Goal: Transaction & Acquisition: Purchase product/service

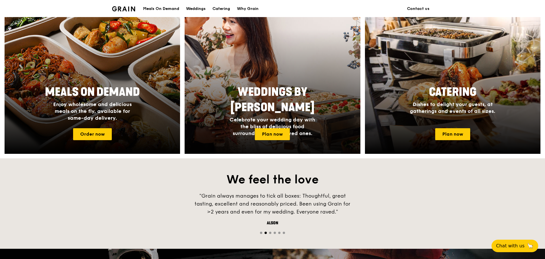
scroll to position [261, 0]
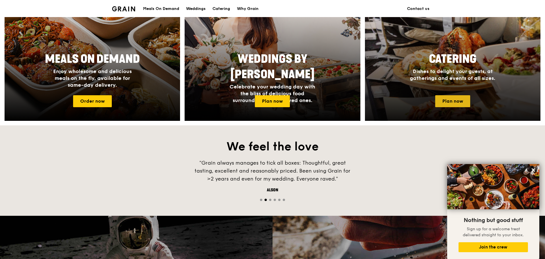
click at [466, 101] on link "Plan now" at bounding box center [452, 101] width 35 height 12
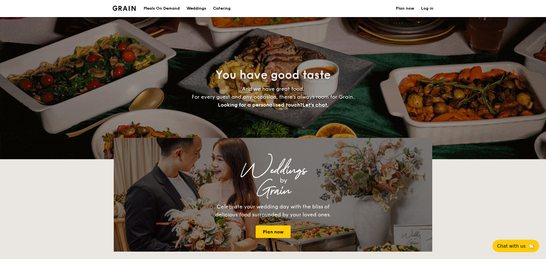
select select
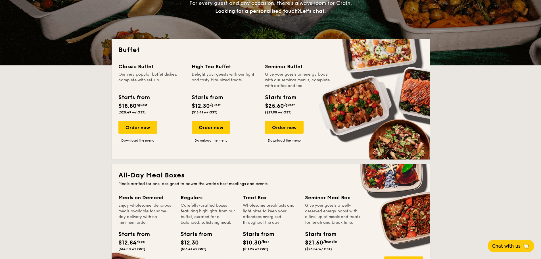
scroll to position [93, 0]
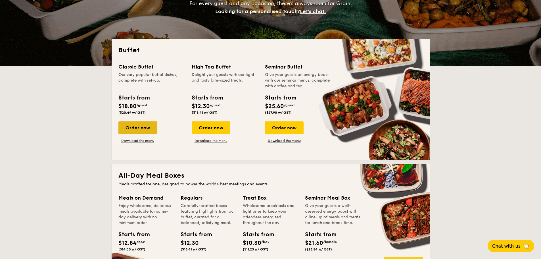
click at [144, 128] on div "Order now" at bounding box center [138, 127] width 39 height 13
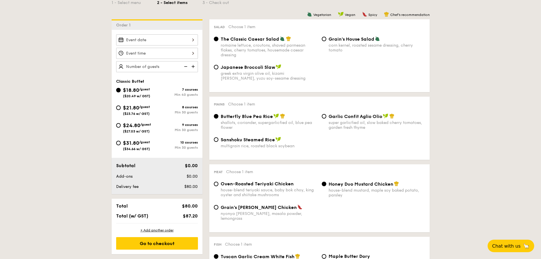
select select
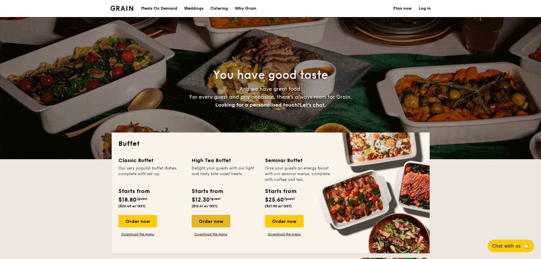
click at [216, 224] on div "Order now" at bounding box center [211, 221] width 39 height 13
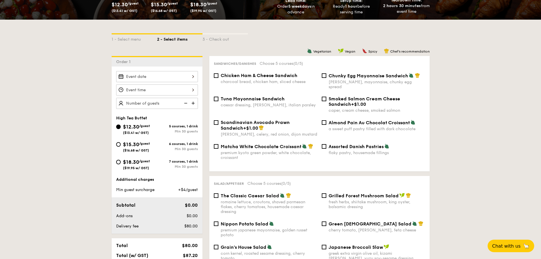
scroll to position [105, 0]
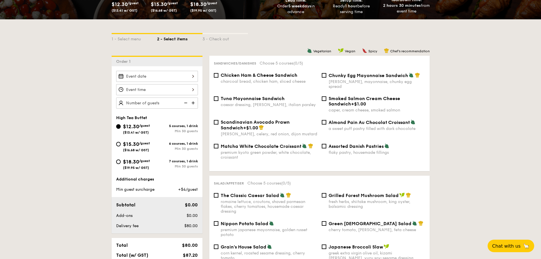
click at [176, 79] on div at bounding box center [157, 76] width 82 height 11
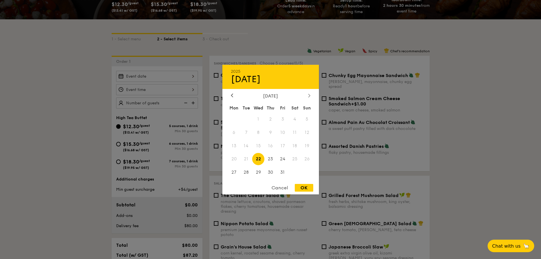
click at [309, 97] on icon at bounding box center [309, 95] width 2 height 3
click at [259, 160] on span "19" at bounding box center [258, 159] width 12 height 12
click at [307, 185] on div "OK" at bounding box center [304, 188] width 18 height 8
type input "Nov 19, 2025"
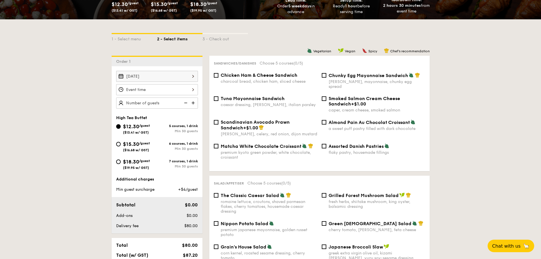
click at [172, 89] on div at bounding box center [157, 89] width 82 height 11
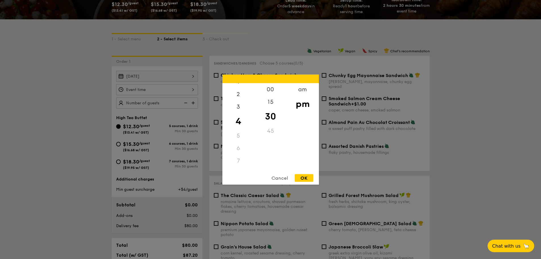
scroll to position [18, 0]
click at [302, 92] on div "am" at bounding box center [303, 91] width 32 height 16
click at [238, 146] on div "9" at bounding box center [239, 147] width 32 height 16
click at [272, 91] on div "00" at bounding box center [271, 91] width 32 height 16
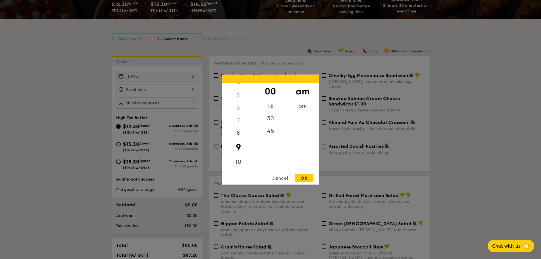
click at [302, 180] on div "OK" at bounding box center [304, 178] width 18 height 8
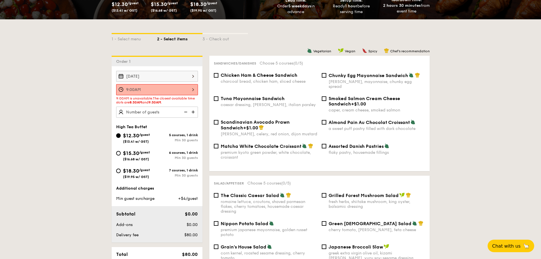
click at [192, 89] on div "9:00AM" at bounding box center [157, 89] width 82 height 11
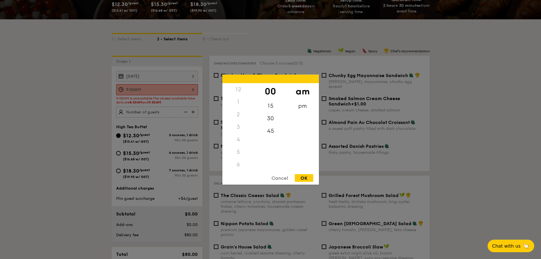
scroll to position [50, 0]
click at [238, 138] on div "8" at bounding box center [239, 141] width 32 height 16
click at [273, 121] on div "30" at bounding box center [271, 120] width 32 height 16
click at [306, 176] on div "OK" at bounding box center [304, 178] width 18 height 8
type input "8:30AM"
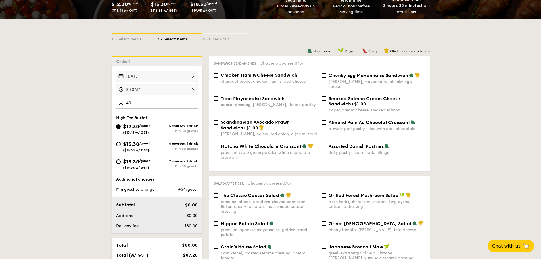
type input "4"
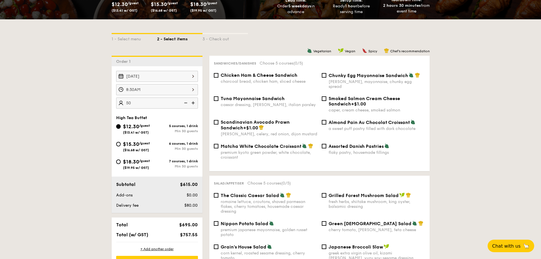
type input "50 guests"
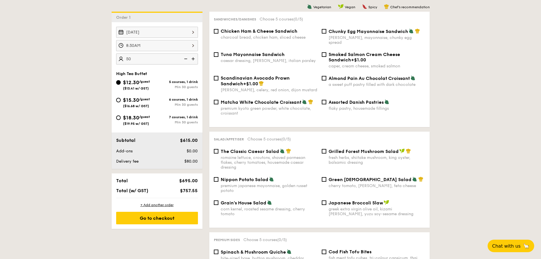
scroll to position [132, 0]
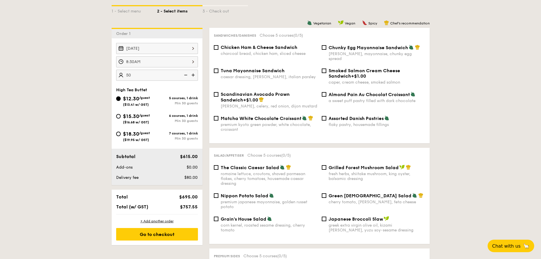
click at [342, 68] on span "Smoked Salmon Cream Cheese Sandwich" at bounding box center [365, 73] width 72 height 11
click at [327, 68] on input "Smoked Salmon Cream Cheese Sandwich +$1.00 caper, cream cheese, smoked salmon" at bounding box center [324, 70] width 5 height 5
checkbox input "true"
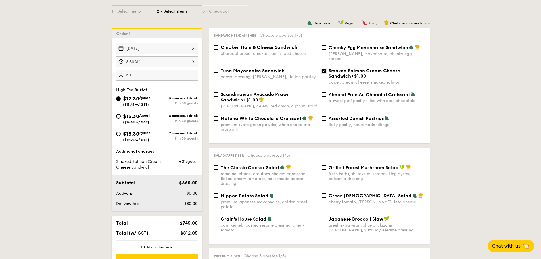
scroll to position [136, 0]
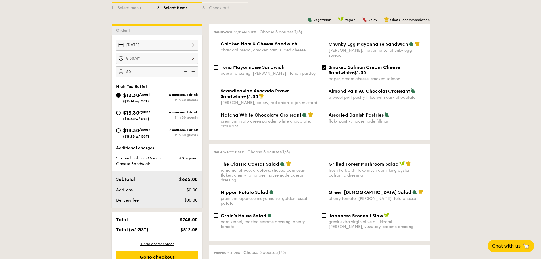
click at [357, 112] on span "Assorted Danish Pastries" at bounding box center [356, 114] width 55 height 5
click at [327, 113] on input "Assorted Danish Pastries flaky pastry, housemade fillings" at bounding box center [324, 115] width 5 height 5
checkbox input "true"
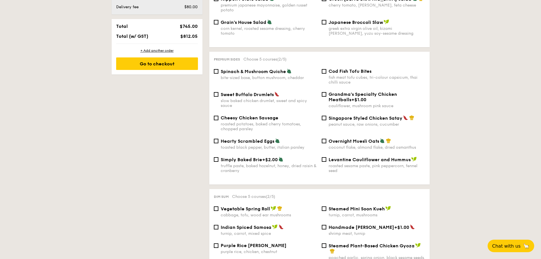
scroll to position [329, 0]
click at [253, 75] on div "bite-sized base, button mushroom, cheddar" at bounding box center [269, 77] width 97 height 5
click at [219, 71] on input "Spinach & Mushroom Quiche bite-sized base, button mushroom, cheddar" at bounding box center [216, 71] width 5 height 5
checkbox input "true"
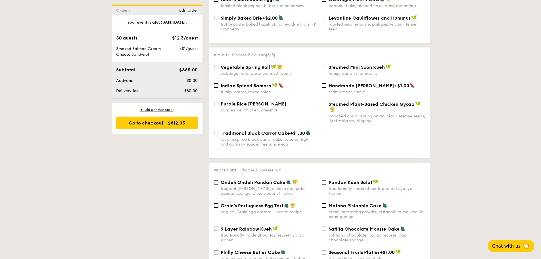
scroll to position [471, 0]
click at [327, 64] on div "Steamed Mini Soon Kueh turnip, carrot, mushrooms" at bounding box center [374, 70] width 108 height 12
click at [325, 65] on input "Steamed Mini Soon Kueh turnip, carrot, mushrooms" at bounding box center [324, 67] width 5 height 5
checkbox input "true"
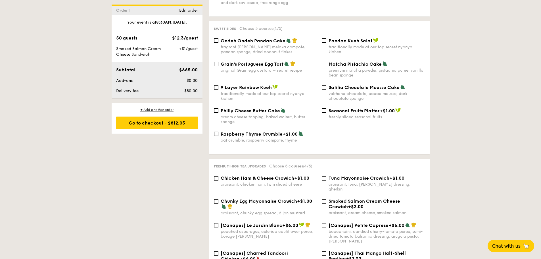
scroll to position [619, 0]
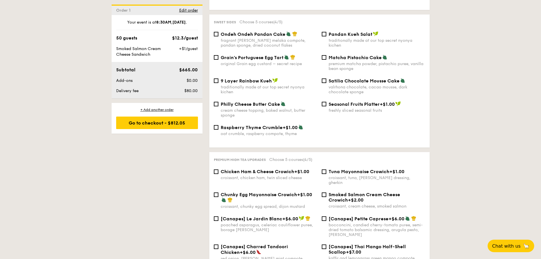
click at [328, 31] on div "Pandan Kueh Salat traditionally made at our top secret nyonya kichen" at bounding box center [374, 39] width 108 height 16
click at [326, 32] on input "Pandan Kueh Salat traditionally made at our top secret nyonya kichen" at bounding box center [324, 34] width 5 height 5
checkbox input "true"
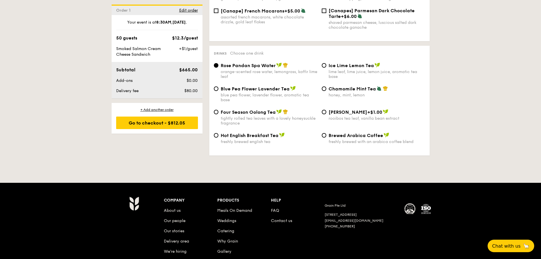
scroll to position [916, 0]
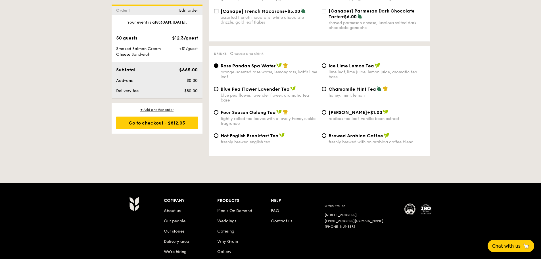
click at [353, 133] on span "Brewed Arabica Coffee" at bounding box center [356, 135] width 55 height 5
click at [327, 133] on input "Brewed Arabica Coffee freshly brewed with an arabica coffee blend" at bounding box center [324, 135] width 5 height 5
radio input "true"
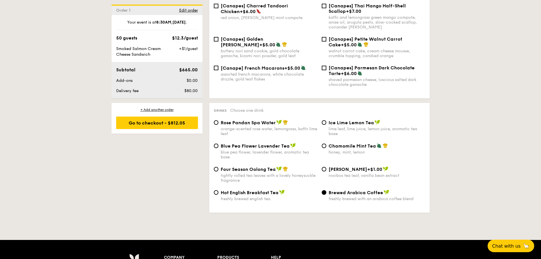
scroll to position [860, 0]
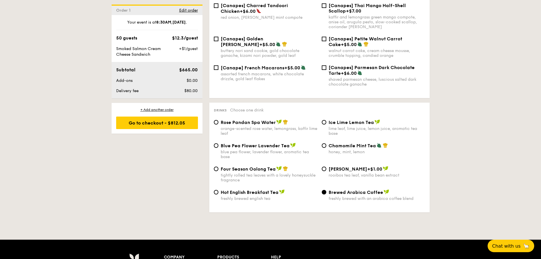
click at [226, 126] on div "orange-scented rose water, lemongrass, kaffir lime leaf" at bounding box center [269, 131] width 97 height 10
click at [219, 121] on input "Rose Pandan Spa Water orange-scented rose water, lemongrass, kaffir lime leaf" at bounding box center [216, 122] width 5 height 5
radio input "true"
click at [336, 190] on span "Brewed Arabica Coffee" at bounding box center [356, 192] width 55 height 5
click at [327, 190] on input "Brewed Arabica Coffee freshly brewed with an arabica coffee blend" at bounding box center [324, 192] width 5 height 5
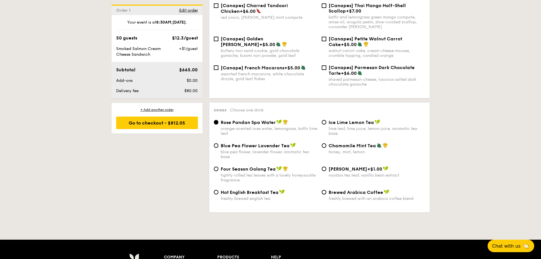
radio input "true"
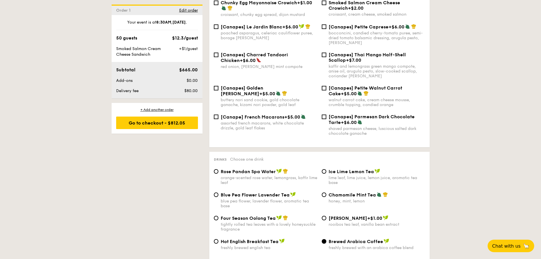
scroll to position [810, 0]
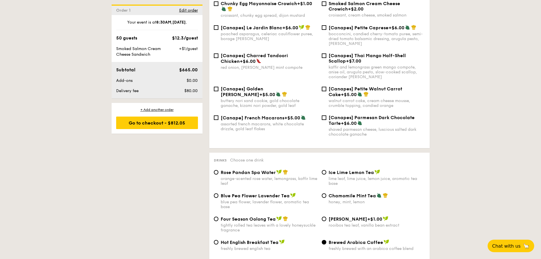
click at [159, 110] on div "+ Add another order" at bounding box center [157, 109] width 82 height 5
checkbox input "false"
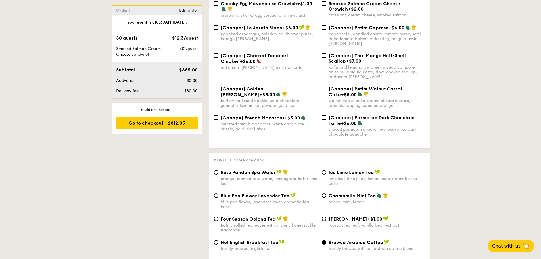
checkbox input "false"
radio input "true"
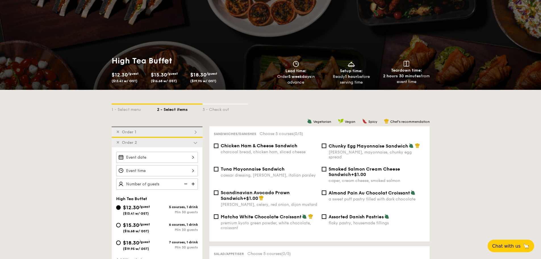
scroll to position [0, 0]
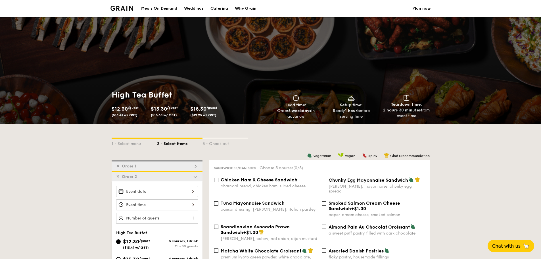
select select
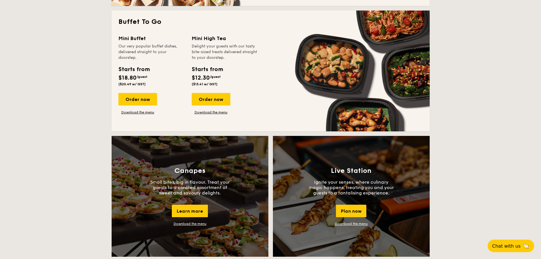
scroll to position [372, 0]
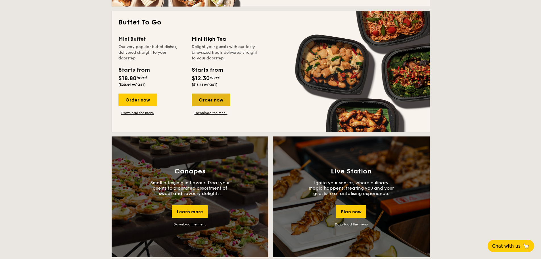
click at [223, 103] on div "Order now" at bounding box center [211, 99] width 39 height 13
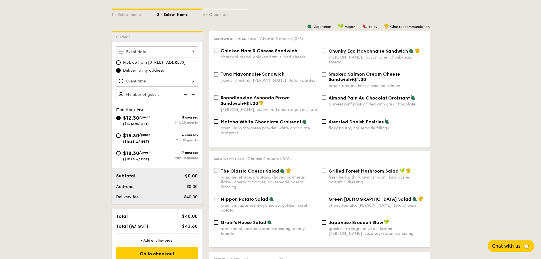
scroll to position [129, 0]
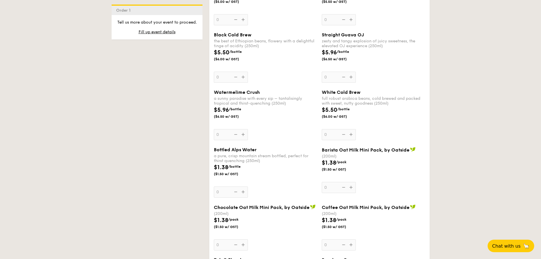
select select
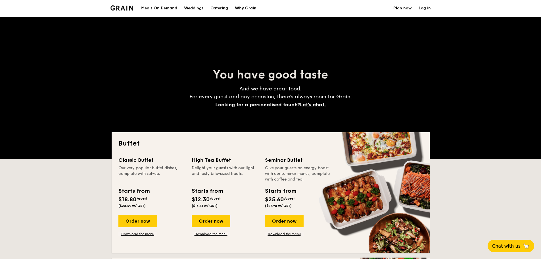
scroll to position [50, 0]
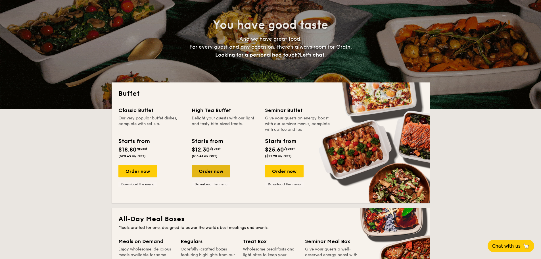
drag, startPoint x: 217, startPoint y: 175, endPoint x: 207, endPoint y: 173, distance: 10.0
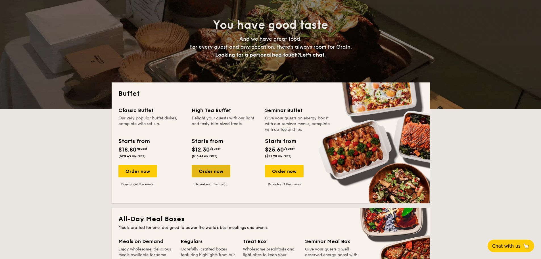
drag, startPoint x: 207, startPoint y: 173, endPoint x: 199, endPoint y: 169, distance: 9.3
click at [199, 169] on div "Order now" at bounding box center [211, 171] width 39 height 13
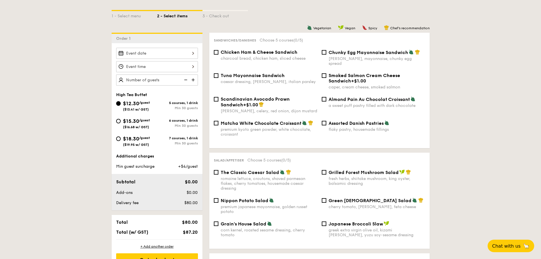
scroll to position [128, 0]
click at [139, 58] on div at bounding box center [157, 52] width 82 height 11
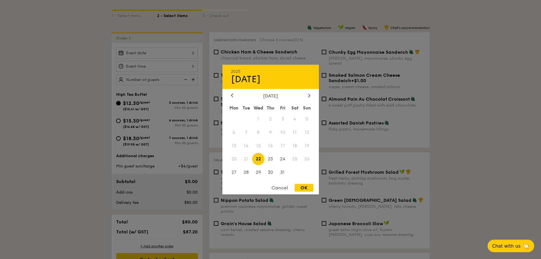
click at [312, 98] on div "[DATE]" at bounding box center [271, 95] width 97 height 5
click at [311, 96] on div at bounding box center [309, 95] width 5 height 5
click at [260, 156] on span "19" at bounding box center [258, 159] width 12 height 12
click at [304, 186] on div "OK" at bounding box center [304, 188] width 18 height 8
type input "[DATE]"
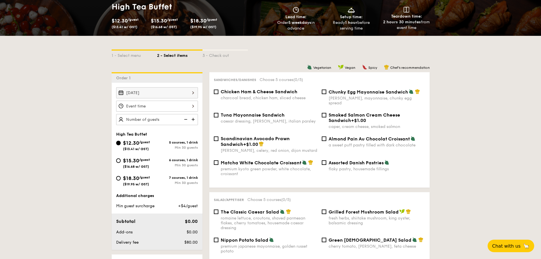
scroll to position [89, 0]
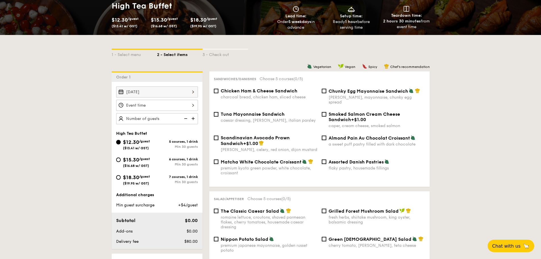
click at [168, 103] on div at bounding box center [157, 105] width 82 height 11
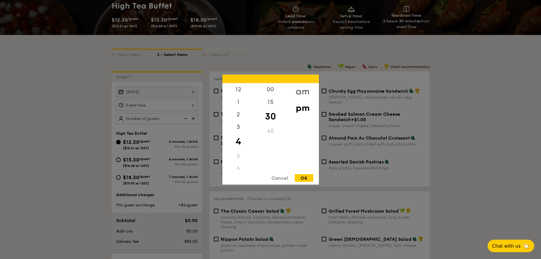
click at [302, 91] on div "am" at bounding box center [303, 91] width 32 height 16
click at [238, 127] on div "8" at bounding box center [239, 128] width 32 height 16
click at [302, 177] on div "OK" at bounding box center [304, 178] width 18 height 8
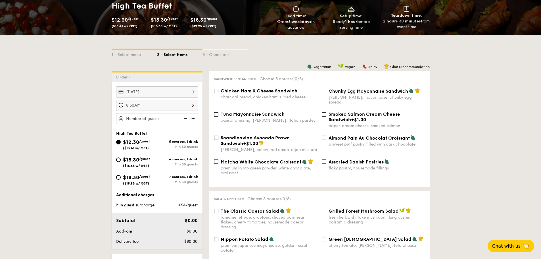
click at [187, 106] on div "8:30AM" at bounding box center [157, 105] width 82 height 11
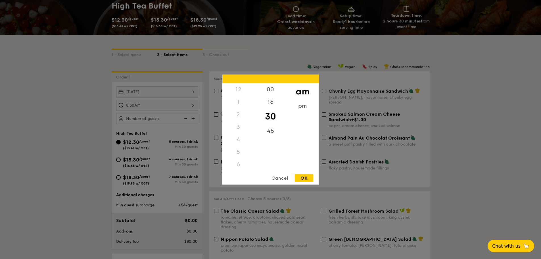
scroll to position [38, 0]
click at [236, 166] on div "9" at bounding box center [239, 170] width 32 height 16
click at [302, 176] on div "OK" at bounding box center [304, 178] width 18 height 8
type input "9:30AM"
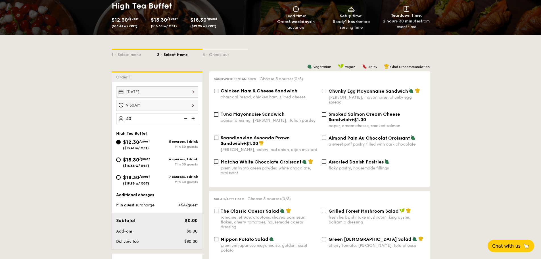
type input "4"
type input "5"
type input "40 guests"
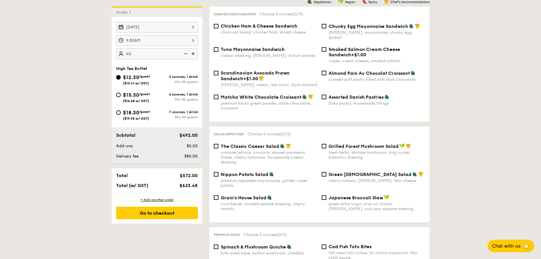
scroll to position [151, 0]
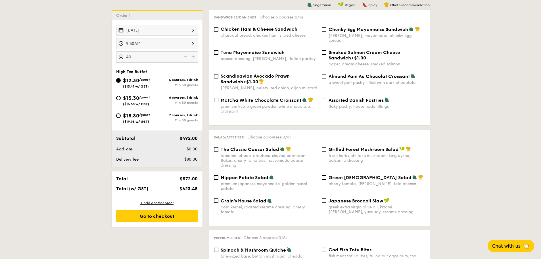
click at [371, 62] on div "caper, cream cheese, smoked salmon" at bounding box center [377, 64] width 97 height 5
click at [327, 55] on input "Smoked Salmon Cream Cheese Sandwich +$1.00 caper, cream cheese, smoked salmon" at bounding box center [324, 52] width 5 height 5
checkbox input "true"
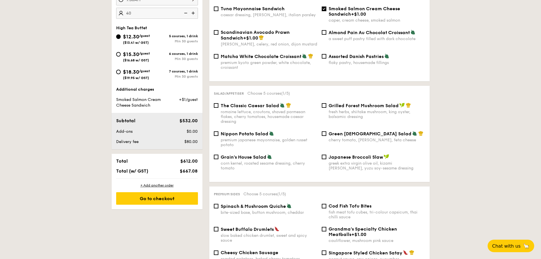
scroll to position [122, 0]
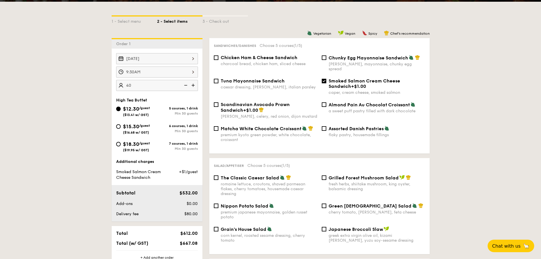
click at [370, 126] on span "Assorted Danish Pastries" at bounding box center [356, 128] width 55 height 5
click at [327, 126] on input "Assorted Danish Pastries flaky pastry, housemade fillings" at bounding box center [324, 128] width 5 height 5
checkbox input "true"
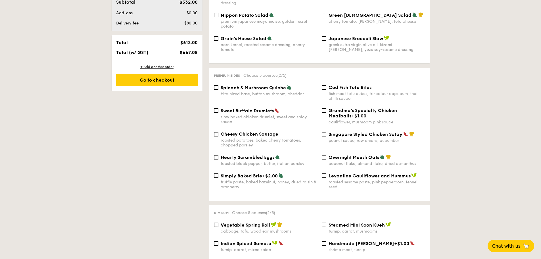
scroll to position [321, 0]
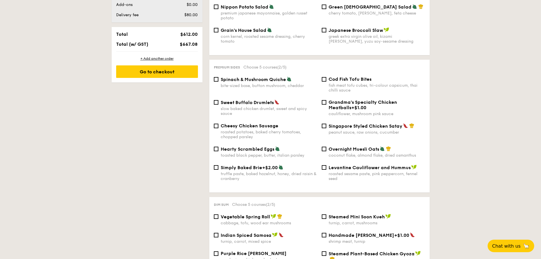
click at [261, 77] on span "Spinach & Mushroom Quiche" at bounding box center [253, 79] width 65 height 5
click at [219, 77] on input "Spinach & Mushroom Quiche bite-sized base, button mushroom, cheddar" at bounding box center [216, 79] width 5 height 5
checkbox input "true"
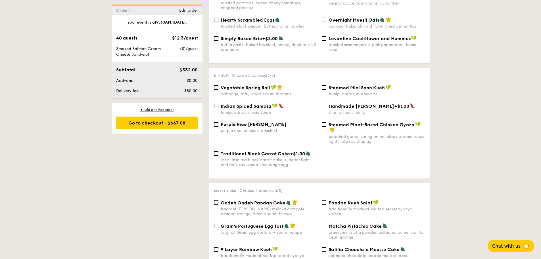
scroll to position [463, 0]
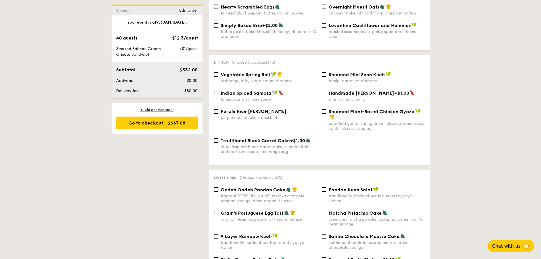
click at [353, 72] on span "Steamed Mini Soon Kueh" at bounding box center [357, 74] width 56 height 5
click at [327, 72] on input "Steamed Mini Soon Kueh turnip, carrot, mushrooms" at bounding box center [324, 74] width 5 height 5
checkbox input "true"
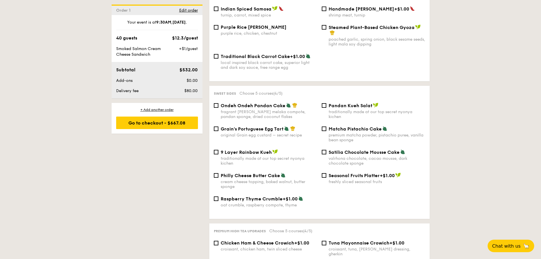
scroll to position [577, 0]
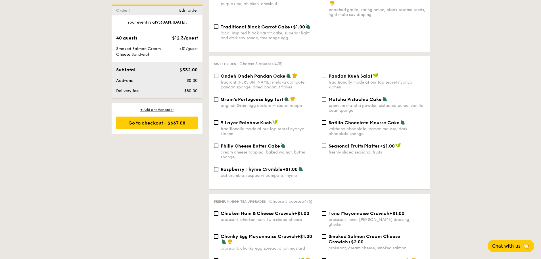
click at [348, 80] on div "traditionally made at our top secret nyonya kichen" at bounding box center [377, 85] width 97 height 10
click at [327, 75] on input "Pandan Kueh Salat traditionally made at our top secret nyonya kichen" at bounding box center [324, 76] width 5 height 5
checkbox input "true"
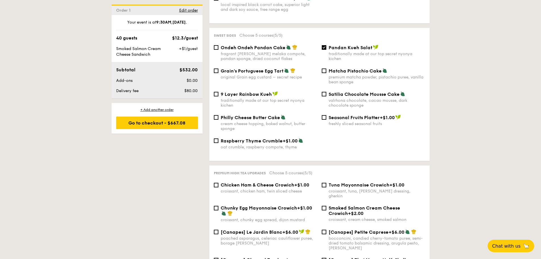
click at [374, 75] on div "premium matcha powder, pistachio puree, vanilla bean sponge" at bounding box center [377, 80] width 97 height 10
click at [327, 72] on input "Matcha Pistachio Cake premium matcha powder, pistachio puree, vanilla bean spon…" at bounding box center [324, 70] width 5 height 5
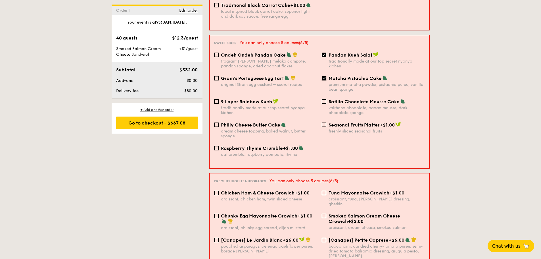
scroll to position [607, 0]
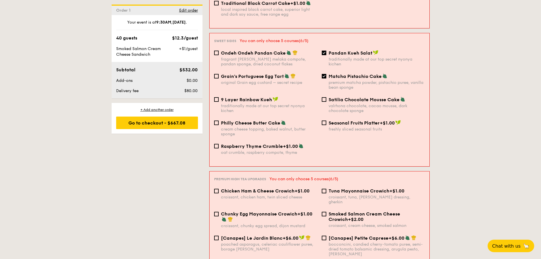
click at [379, 80] on div "premium matcha powder, pistachio puree, vanilla bean sponge" at bounding box center [377, 85] width 96 height 10
click at [327, 74] on input "Matcha Pistachio Cake premium matcha powder, pistachio puree, vanilla bean spon…" at bounding box center [324, 76] width 5 height 5
checkbox input "false"
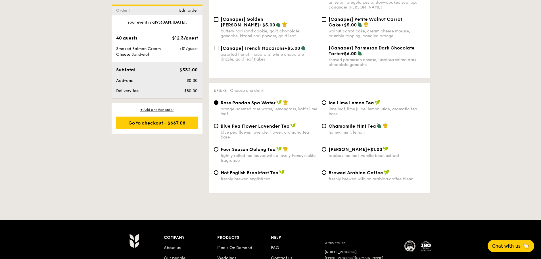
scroll to position [890, 0]
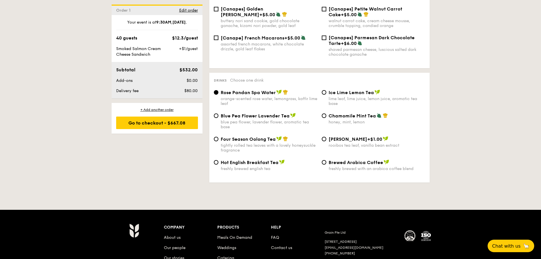
click at [351, 163] on div "Hot English Breakfast Tea freshly brewed english tea Brewed Arabica Coffee fres…" at bounding box center [320, 168] width 216 height 18
click at [276, 160] on span "Hot English Breakfast Tea" at bounding box center [250, 162] width 58 height 5
click at [219, 160] on input "Hot English Breakfast Tea freshly brewed english tea" at bounding box center [216, 162] width 5 height 5
radio input "true"
click at [167, 123] on div "Go to checkout - $667.08" at bounding box center [157, 123] width 82 height 13
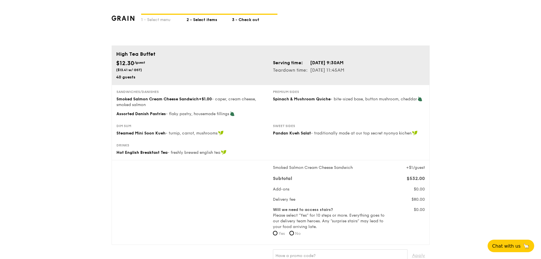
click at [224, 22] on div "2 - Select items" at bounding box center [209, 19] width 45 height 8
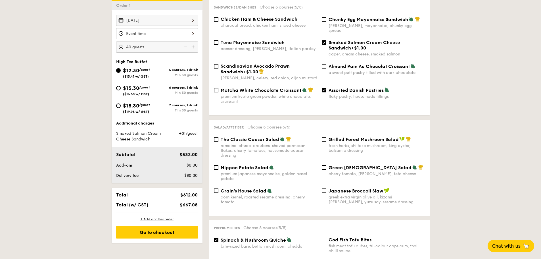
scroll to position [171, 0]
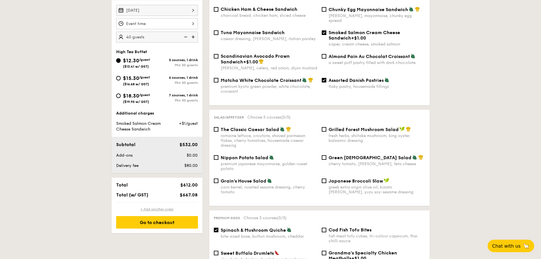
click at [152, 209] on div "+ Add another order" at bounding box center [157, 209] width 82 height 5
checkbox input "false"
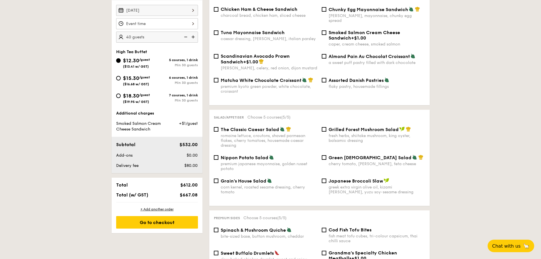
checkbox input "false"
radio input "true"
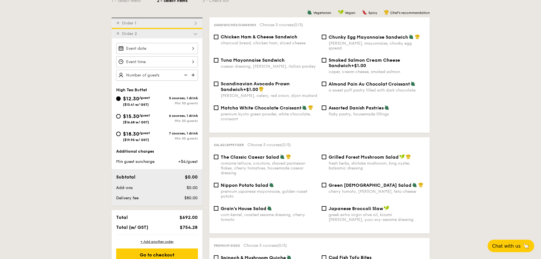
scroll to position [134, 0]
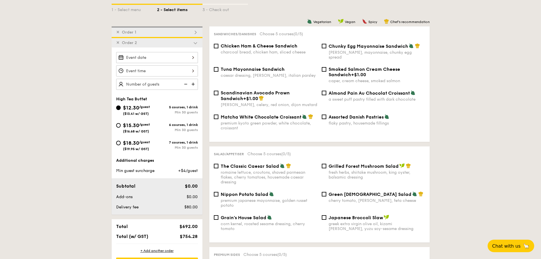
click at [120, 44] on span "Order 2" at bounding box center [130, 42] width 20 height 5
click at [118, 42] on span "✕" at bounding box center [117, 42] width 3 height 5
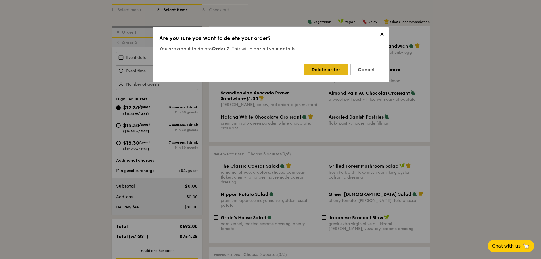
click at [315, 72] on div "Delete order" at bounding box center [325, 70] width 43 height 12
checkbox input "true"
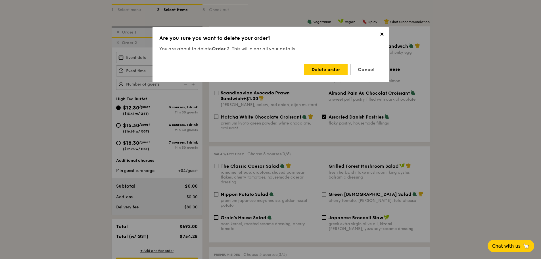
checkbox input "true"
radio input "false"
radio input "true"
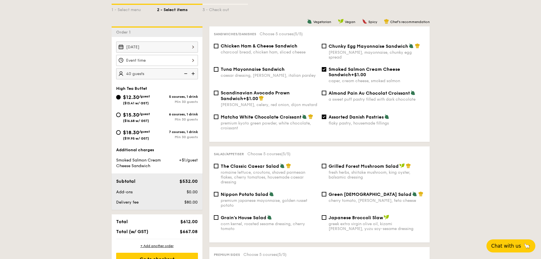
click at [514, 246] on span "Chat with us" at bounding box center [507, 246] width 30 height 6
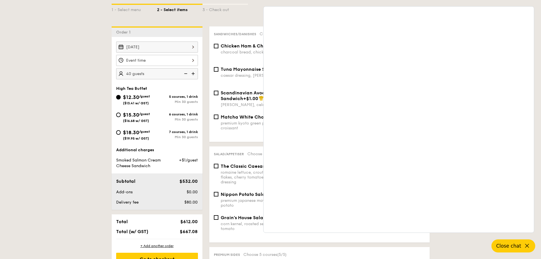
click at [504, 247] on span "Close chat" at bounding box center [508, 246] width 25 height 6
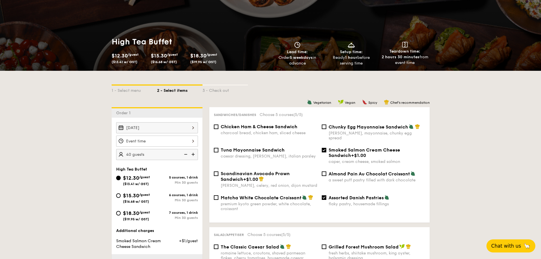
scroll to position [0, 0]
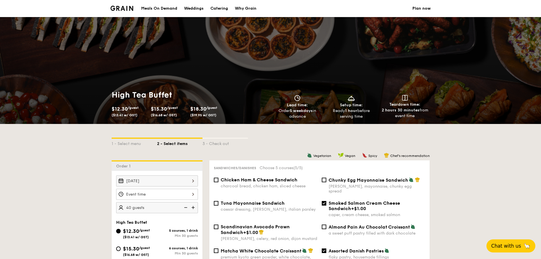
click at [165, 15] on div "Meals On Demand" at bounding box center [159, 8] width 36 height 17
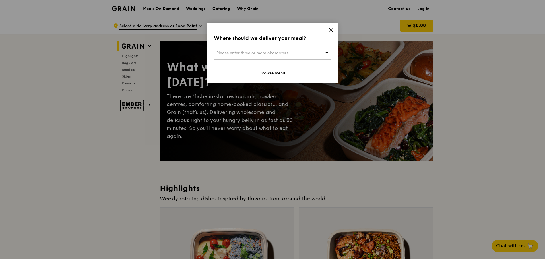
click at [308, 47] on div "Please enter three or more characters" at bounding box center [272, 53] width 117 height 13
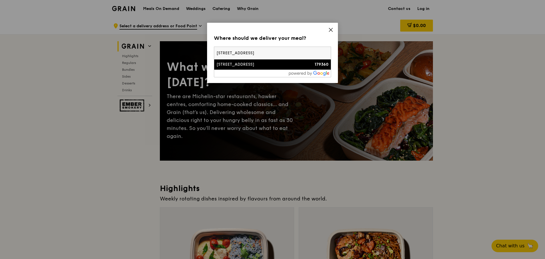
type input "[STREET_ADDRESS]"
click at [290, 66] on div "[STREET_ADDRESS]" at bounding box center [258, 65] width 84 height 6
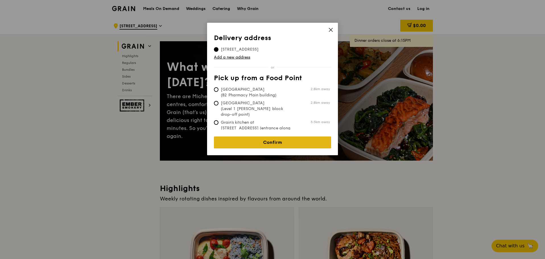
click at [284, 140] on link "Confirm" at bounding box center [272, 142] width 117 height 12
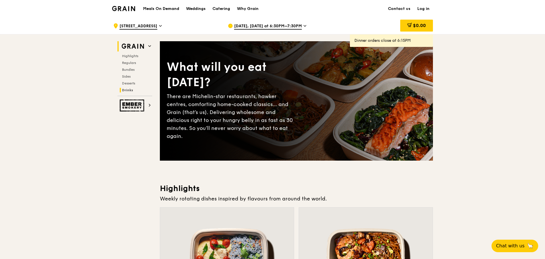
click at [130, 91] on span "Drinks" at bounding box center [127, 90] width 11 height 4
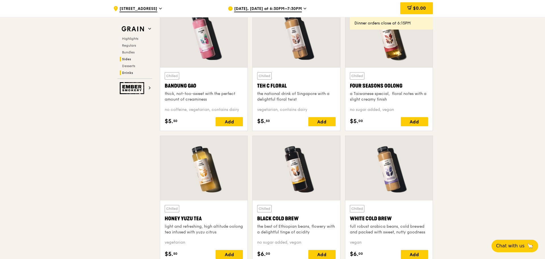
scroll to position [1998, 0]
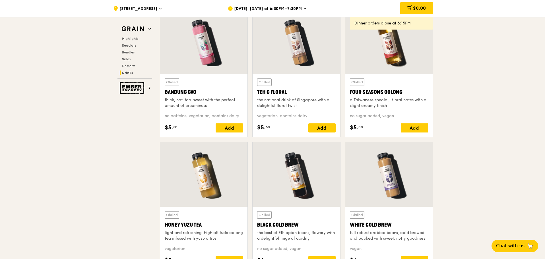
click at [273, 8] on span "[DATE], [DATE] at 6:30PM–7:30PM" at bounding box center [268, 9] width 68 height 6
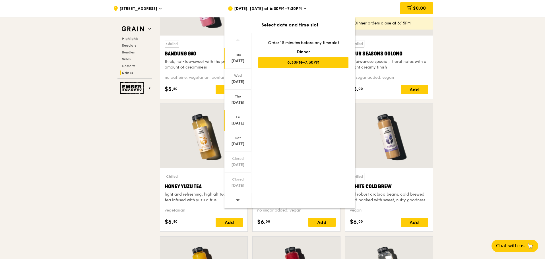
scroll to position [2048, 0]
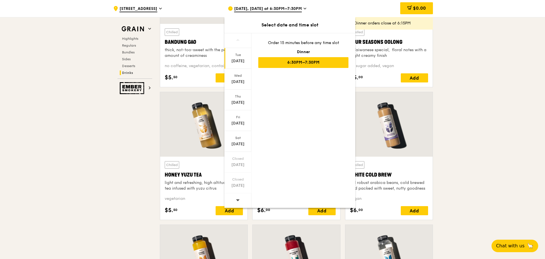
click at [238, 197] on span at bounding box center [238, 199] width 4 height 13
click at [240, 199] on div at bounding box center [237, 200] width 27 height 14
click at [240, 202] on div at bounding box center [237, 200] width 27 height 14
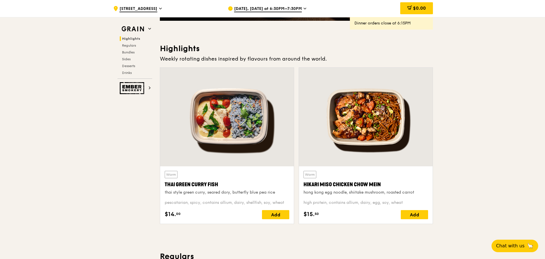
scroll to position [0, 0]
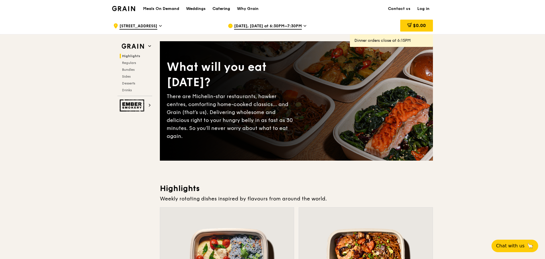
click at [217, 8] on div "Catering" at bounding box center [221, 8] width 18 height 17
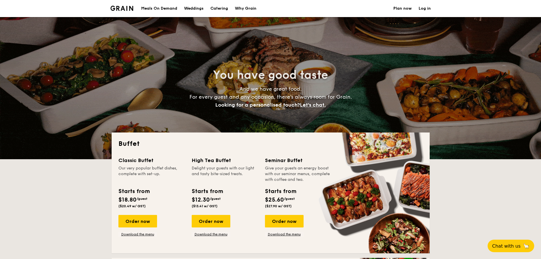
select select
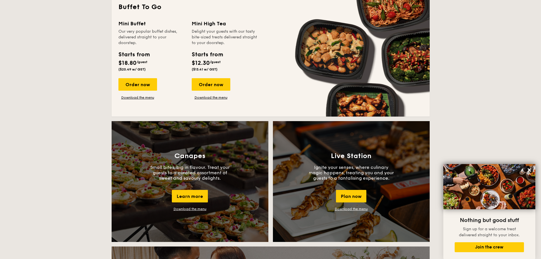
scroll to position [387, 0]
click at [195, 188] on div "Canapes Small bites, big in flavour. Treat your guests to a curated assortment …" at bounding box center [190, 181] width 157 height 121
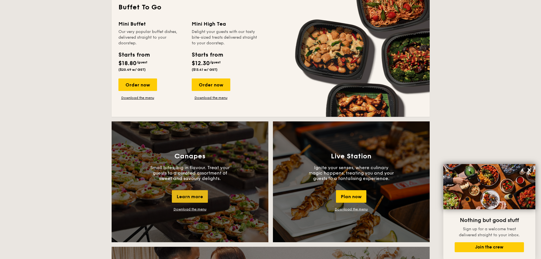
click at [196, 191] on div "Learn more" at bounding box center [190, 196] width 36 height 13
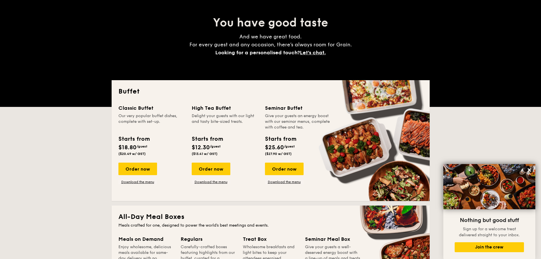
scroll to position [52, 0]
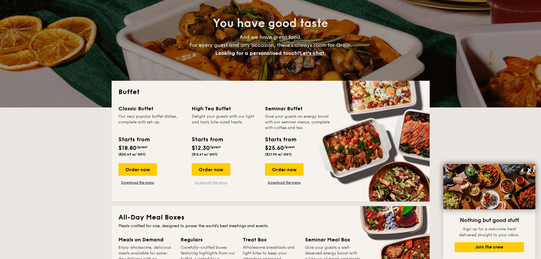
click at [211, 184] on link "Download the menu" at bounding box center [211, 182] width 39 height 5
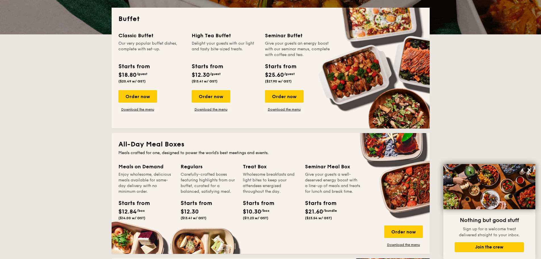
scroll to position [0, 0]
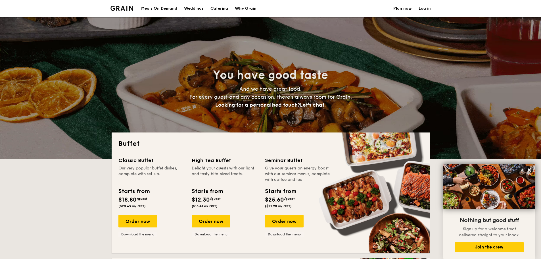
click at [171, 8] on div "Meals On Demand" at bounding box center [159, 8] width 36 height 17
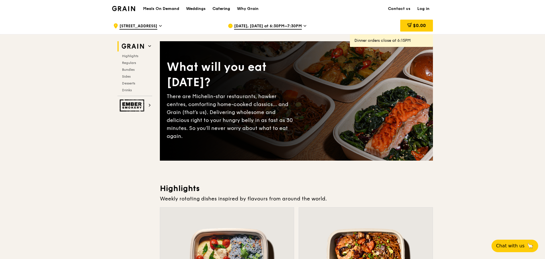
click at [217, 12] on div "Catering" at bounding box center [221, 8] width 18 height 17
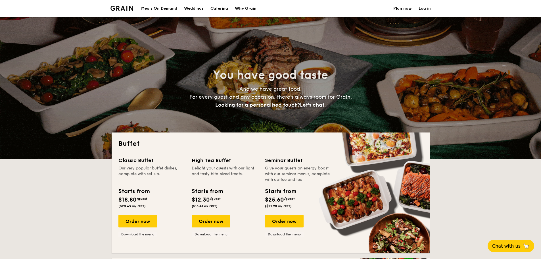
select select
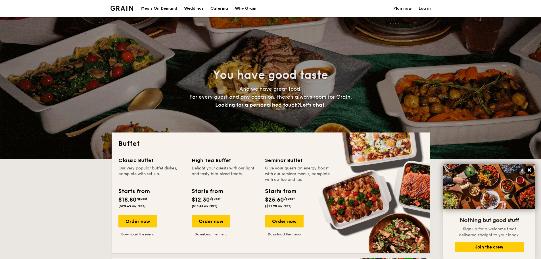
click at [527, 172] on icon at bounding box center [529, 169] width 5 height 5
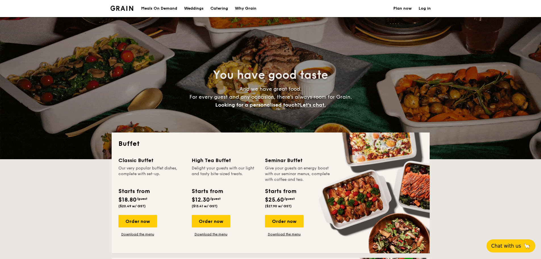
click at [513, 241] on button "Chat with us 🦙" at bounding box center [511, 245] width 49 height 13
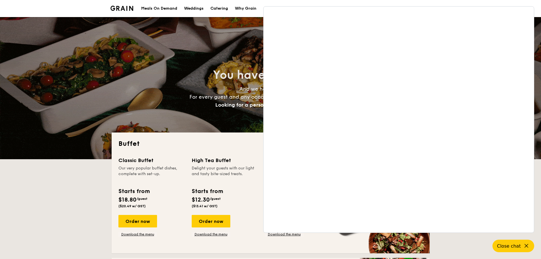
click at [204, 86] on h4 "And we have great food. For every guest and any occasion, there’s always room f…" at bounding box center [271, 97] width 254 height 24
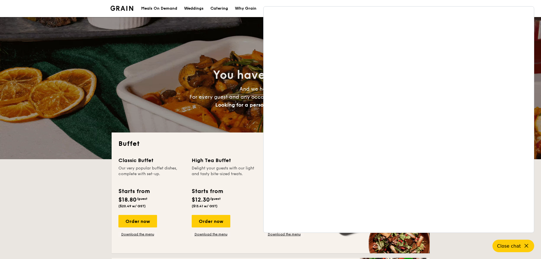
click at [512, 3] on div "Meals On Demand Weddings Catering Why Grain Plan now Log in" at bounding box center [270, 8] width 541 height 17
click at [520, 249] on span "Close chat" at bounding box center [508, 246] width 25 height 6
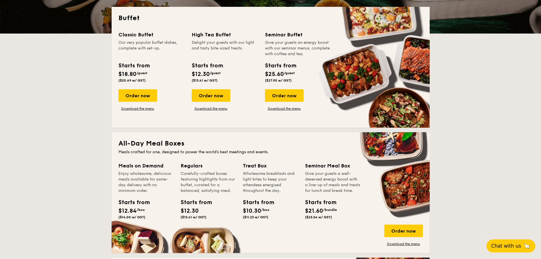
scroll to position [125, 0]
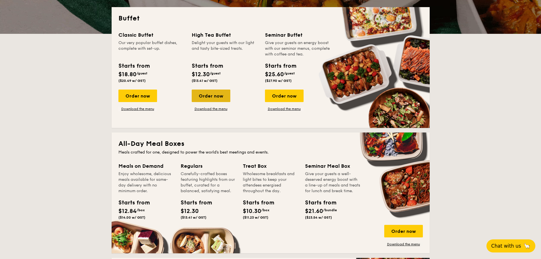
click at [214, 98] on div "Order now" at bounding box center [211, 96] width 39 height 13
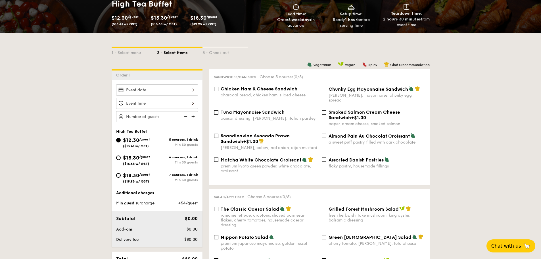
scroll to position [92, 0]
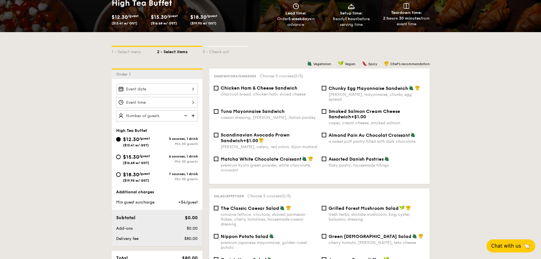
click at [157, 160] on div "Min 30 guests" at bounding box center [177, 161] width 41 height 4
click at [121, 159] on input "$15.30 /guest ($16.68 w/ GST) 6 courses, 1 drink Min 30 guests" at bounding box center [118, 157] width 5 height 5
radio input "true"
click at [197, 91] on div at bounding box center [157, 89] width 82 height 11
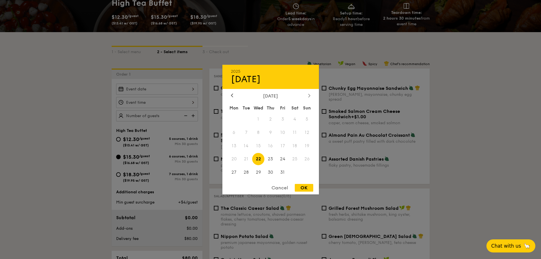
click at [309, 96] on icon at bounding box center [309, 95] width 2 height 4
click at [260, 158] on span "19" at bounding box center [258, 159] width 12 height 12
click at [306, 190] on div "OK" at bounding box center [304, 188] width 18 height 8
type input "[DATE]"
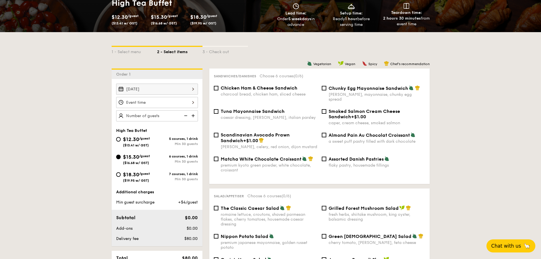
click at [167, 105] on div "12 1 2 3 4 5 6 7 8 9 10 11 00 15 30 45 am pm Cancel OK" at bounding box center [157, 102] width 82 height 11
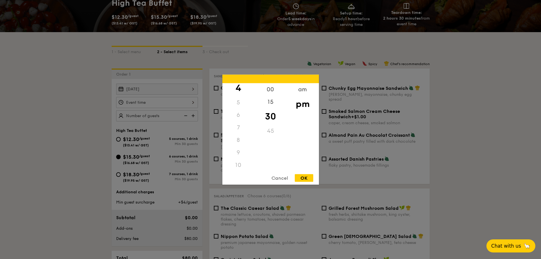
scroll to position [54, 0]
click at [239, 149] on div "9" at bounding box center [239, 152] width 32 height 13
click at [301, 91] on div "am" at bounding box center [303, 91] width 32 height 16
click at [237, 145] on div "9" at bounding box center [239, 150] width 32 height 16
click at [305, 179] on div "OK" at bounding box center [304, 178] width 18 height 8
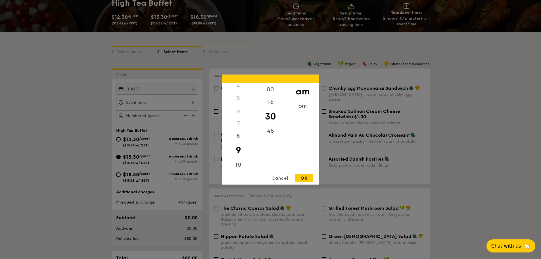
type input "9:30AM"
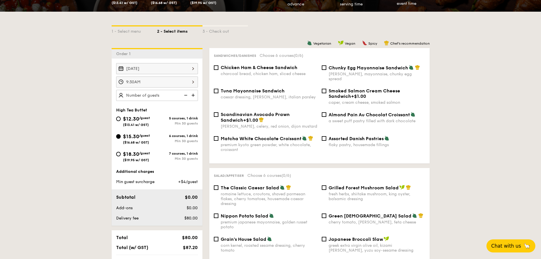
scroll to position [125, 0]
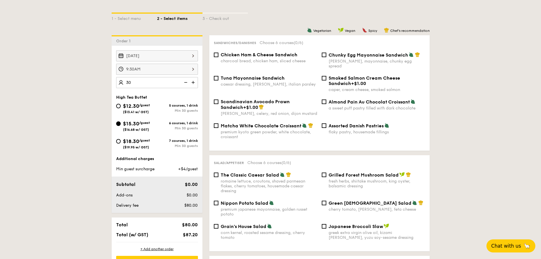
type input "3"
type input "5"
type input "45 guests"
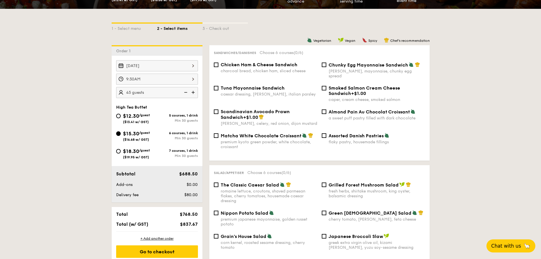
scroll to position [114, 0]
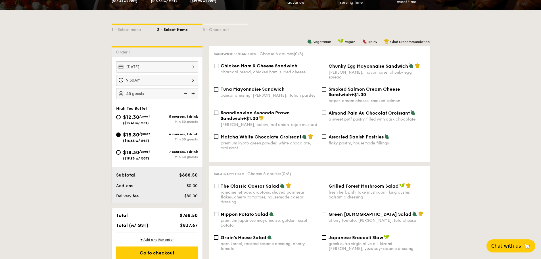
click at [357, 134] on span "Assorted Danish Pastries" at bounding box center [356, 136] width 55 height 5
click at [327, 134] on input "Assorted Danish Pastries flaky pastry, housemade fillings" at bounding box center [324, 136] width 5 height 5
checkbox input "true"
click at [351, 90] on div "Smoked Salmon Cream Cheese Sandwich +$1.00" at bounding box center [377, 91] width 97 height 11
click at [327, 90] on input "Smoked Salmon Cream Cheese Sandwich +$1.00 caper, cream cheese, smoked salmon" at bounding box center [324, 89] width 5 height 5
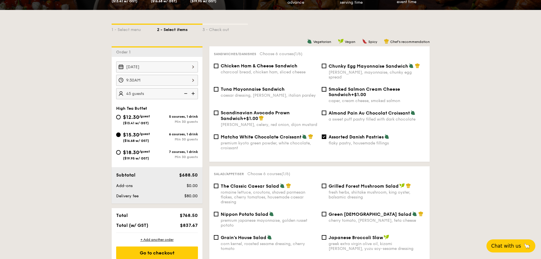
checkbox input "true"
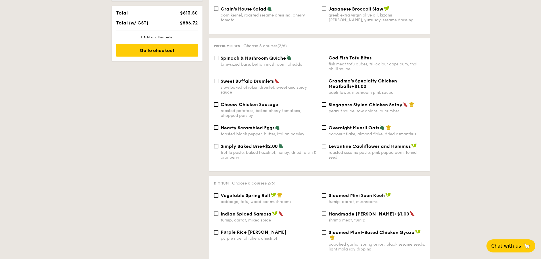
scroll to position [344, 0]
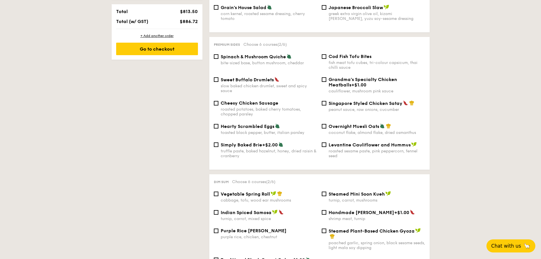
click at [277, 64] on div "Spinach & Mushroom Quiche bite-sized base, button mushroom, cheddar Cod Fish To…" at bounding box center [320, 65] width 216 height 23
click at [262, 54] on span "Spinach & Mushroom Quiche" at bounding box center [253, 56] width 65 height 5
click at [219, 54] on input "Spinach & Mushroom Quiche bite-sized base, button mushroom, cheddar" at bounding box center [216, 56] width 5 height 5
checkbox input "true"
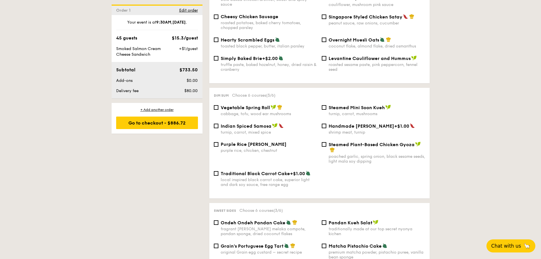
scroll to position [457, 0]
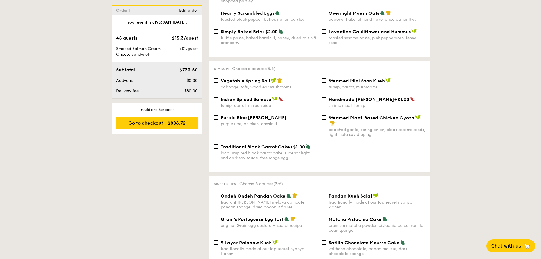
click at [333, 78] on span "Steamed Mini Soon Kueh" at bounding box center [357, 80] width 56 height 5
click at [327, 78] on input "Steamed Mini Soon Kueh turnip, carrot, mushrooms" at bounding box center [324, 80] width 5 height 5
checkbox input "true"
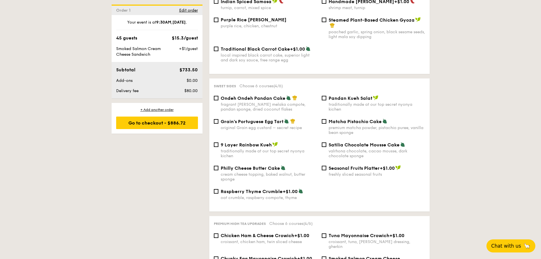
scroll to position [555, 0]
click at [258, 102] on div "fragrant [PERSON_NAME] melaka compote, pandan sponge, dried coconut flakes" at bounding box center [269, 107] width 97 height 10
click at [219, 100] on input "Ondeh Ondeh Pandan Cake fragrant [PERSON_NAME] melaka compote, pandan sponge, d…" at bounding box center [216, 97] width 5 height 5
checkbox input "true"
click at [331, 102] on div "traditionally made at our top secret nyonya kichen" at bounding box center [377, 107] width 97 height 10
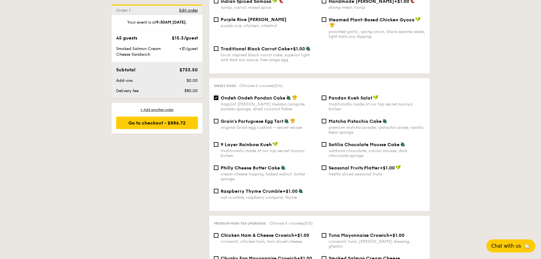
click at [327, 97] on input "Pandan Kueh Salat traditionally made at our top secret nyonya kichen" at bounding box center [324, 97] width 5 height 5
checkbox input "true"
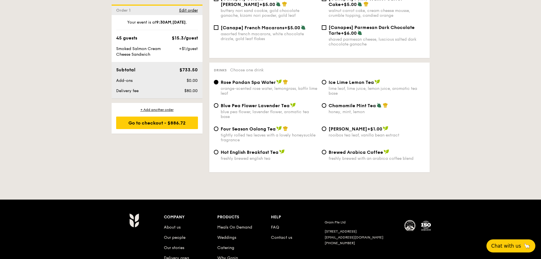
scroll to position [901, 0]
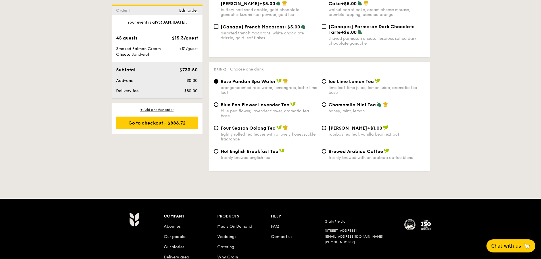
click at [350, 148] on div "Brewed Arabica Coffee freshly brewed with an arabica coffee blend" at bounding box center [377, 154] width 97 height 12
click at [327, 149] on input "Brewed Arabica Coffee freshly brewed with an arabica coffee blend" at bounding box center [324, 151] width 5 height 5
radio input "true"
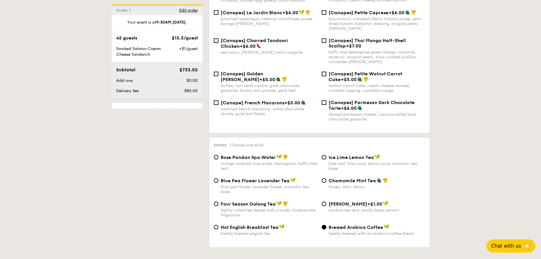
scroll to position [959, 0]
